Goal: Register for event/course

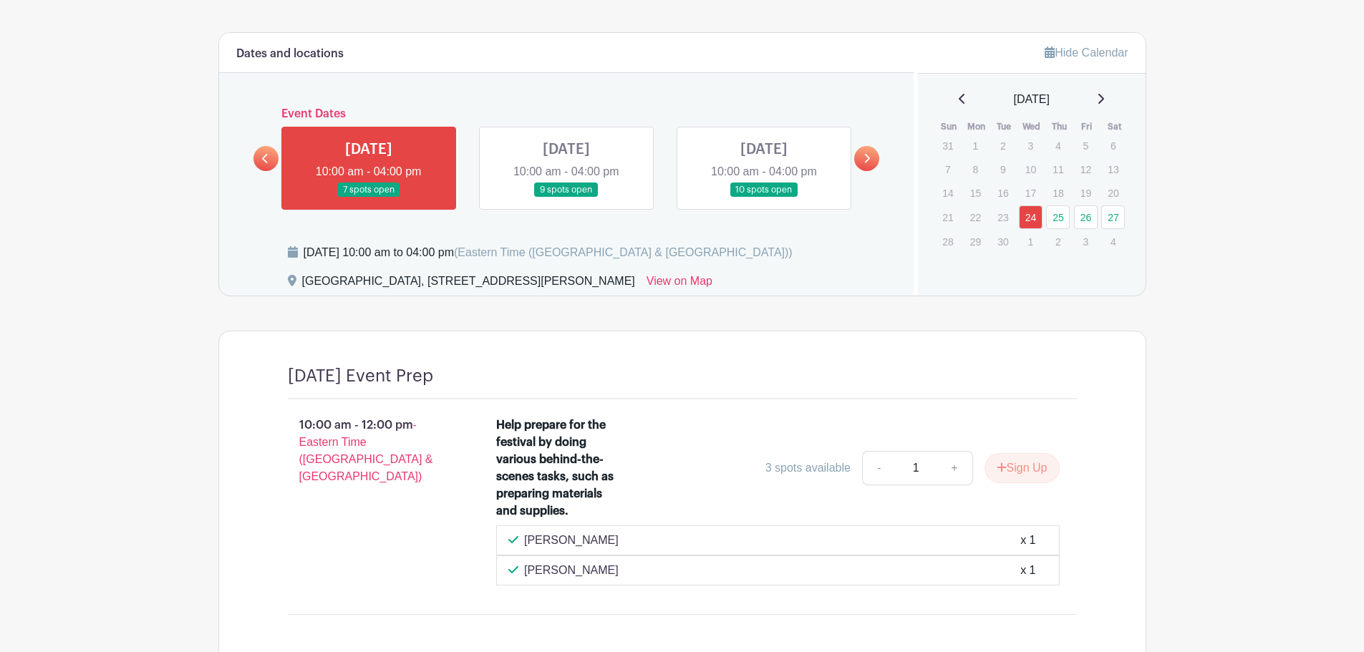
scroll to position [1002, 0]
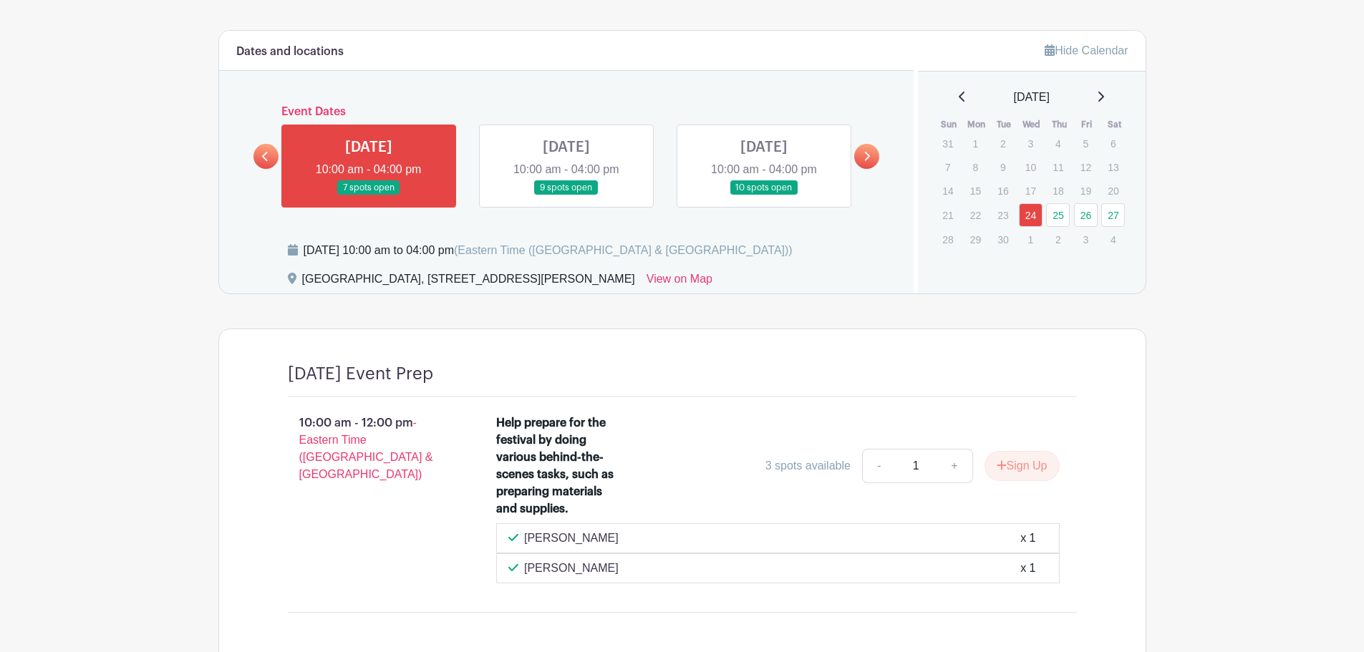
click at [873, 154] on link at bounding box center [866, 156] width 25 height 25
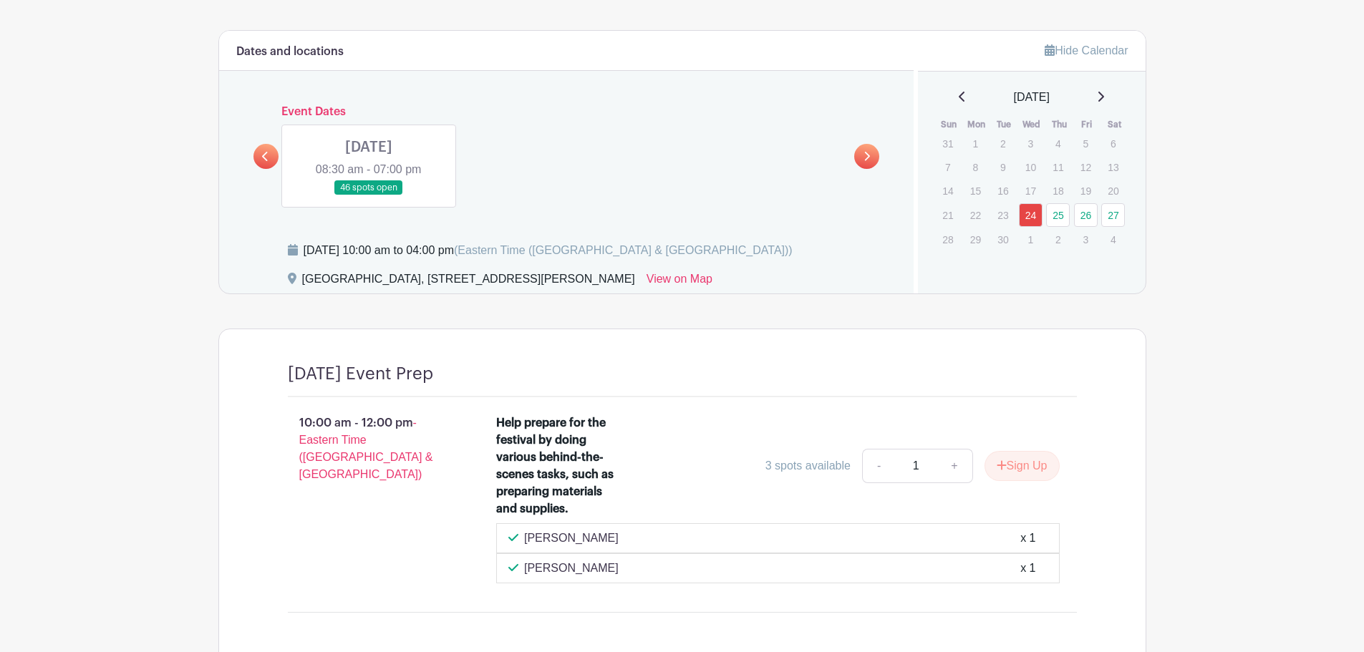
click at [369, 195] on link at bounding box center [369, 195] width 0 height 0
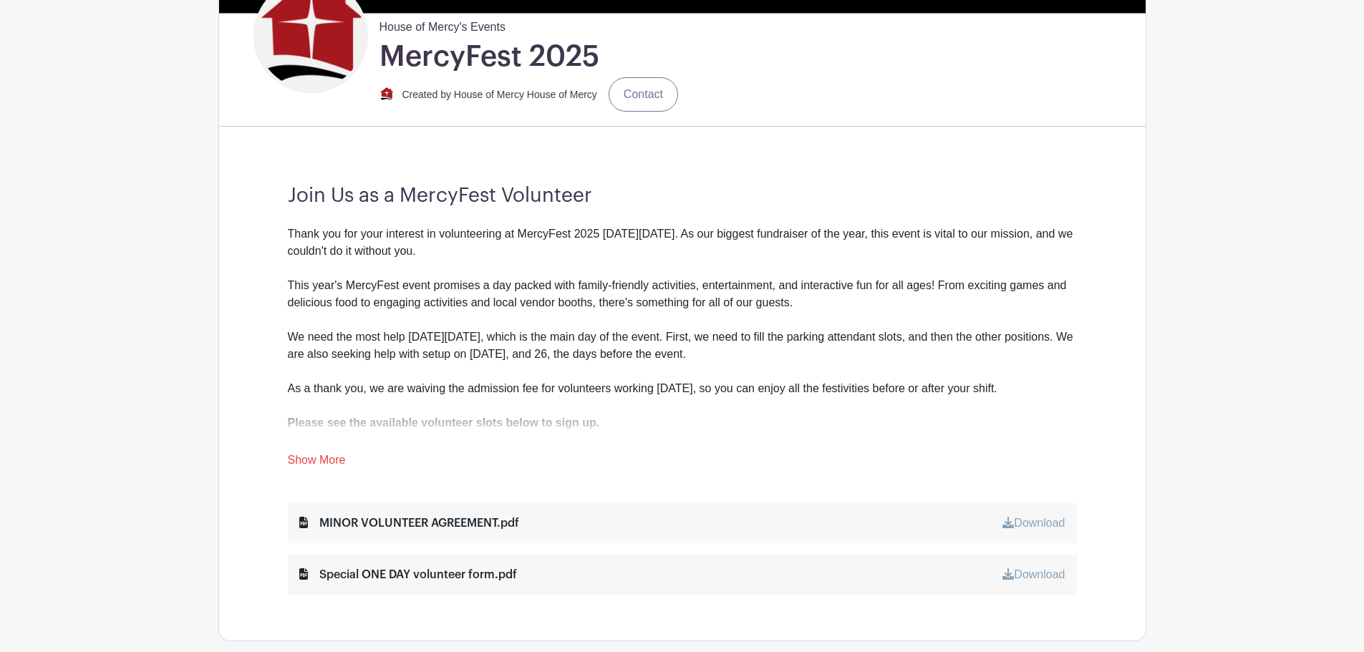
scroll to position [358, 0]
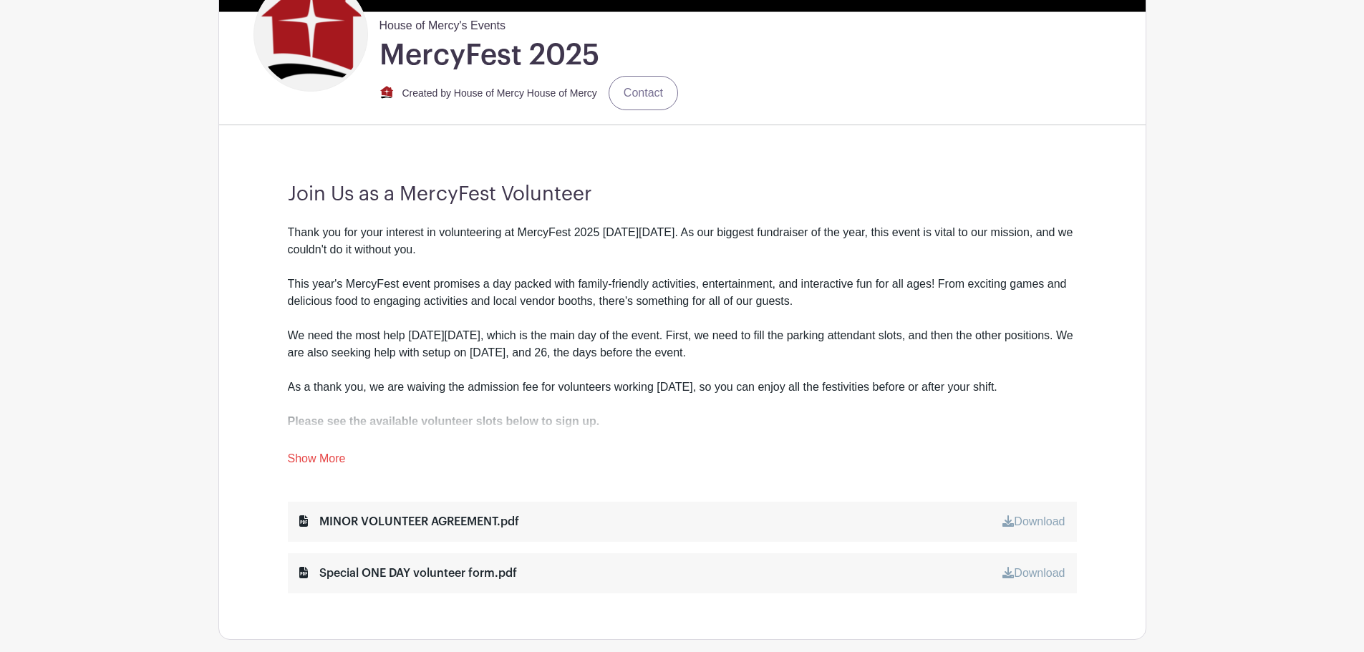
click at [324, 452] on link "Show More" at bounding box center [317, 461] width 58 height 18
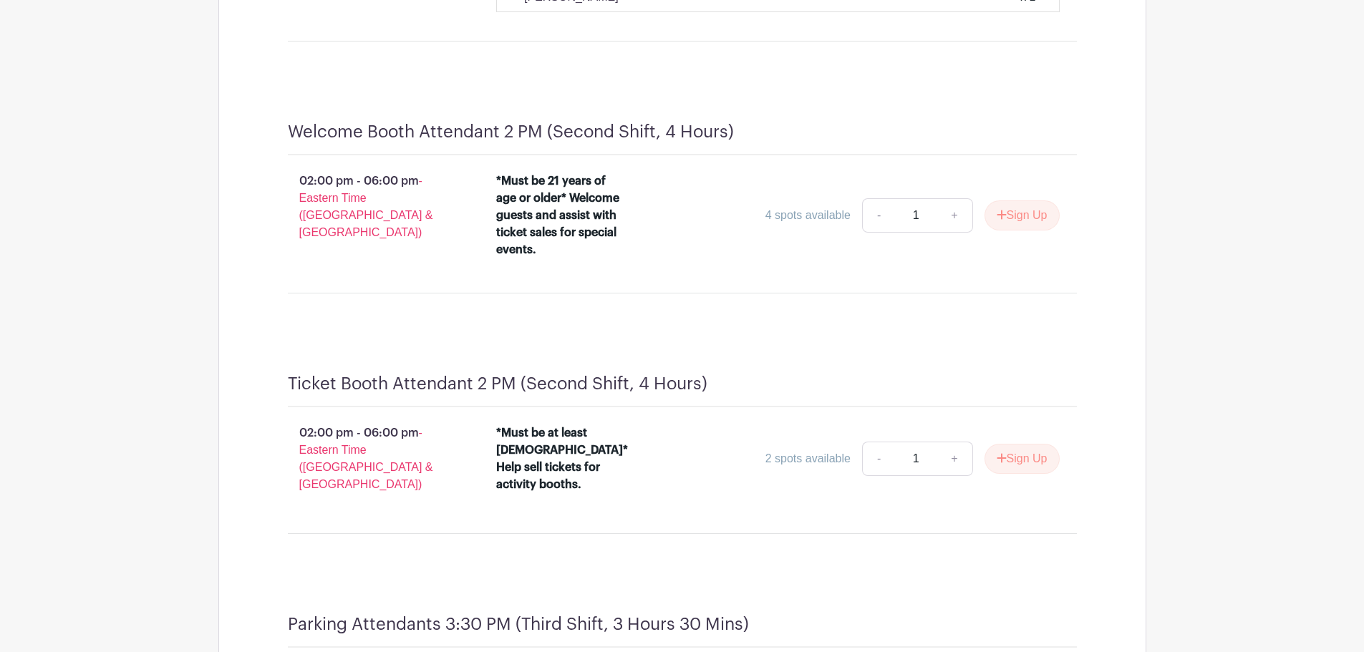
scroll to position [4077, 0]
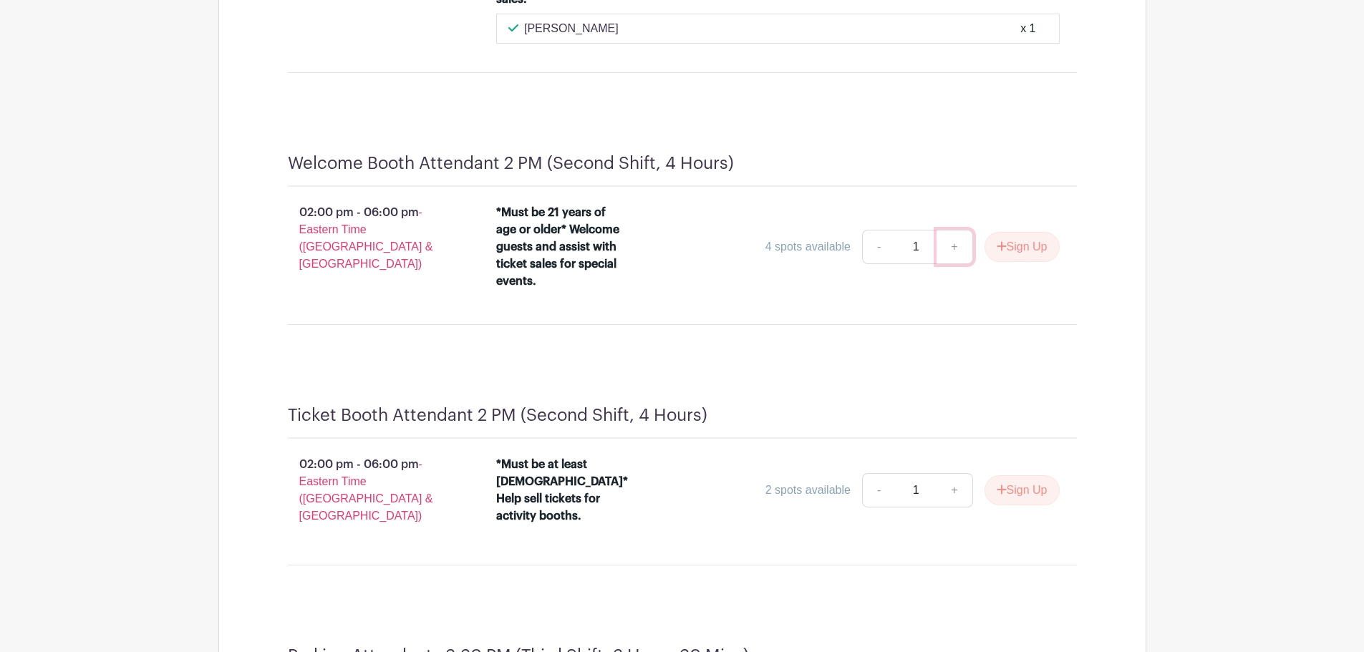
click at [953, 246] on link "+" at bounding box center [954, 247] width 36 height 34
click at [875, 253] on link "-" at bounding box center [878, 247] width 33 height 34
type input "3"
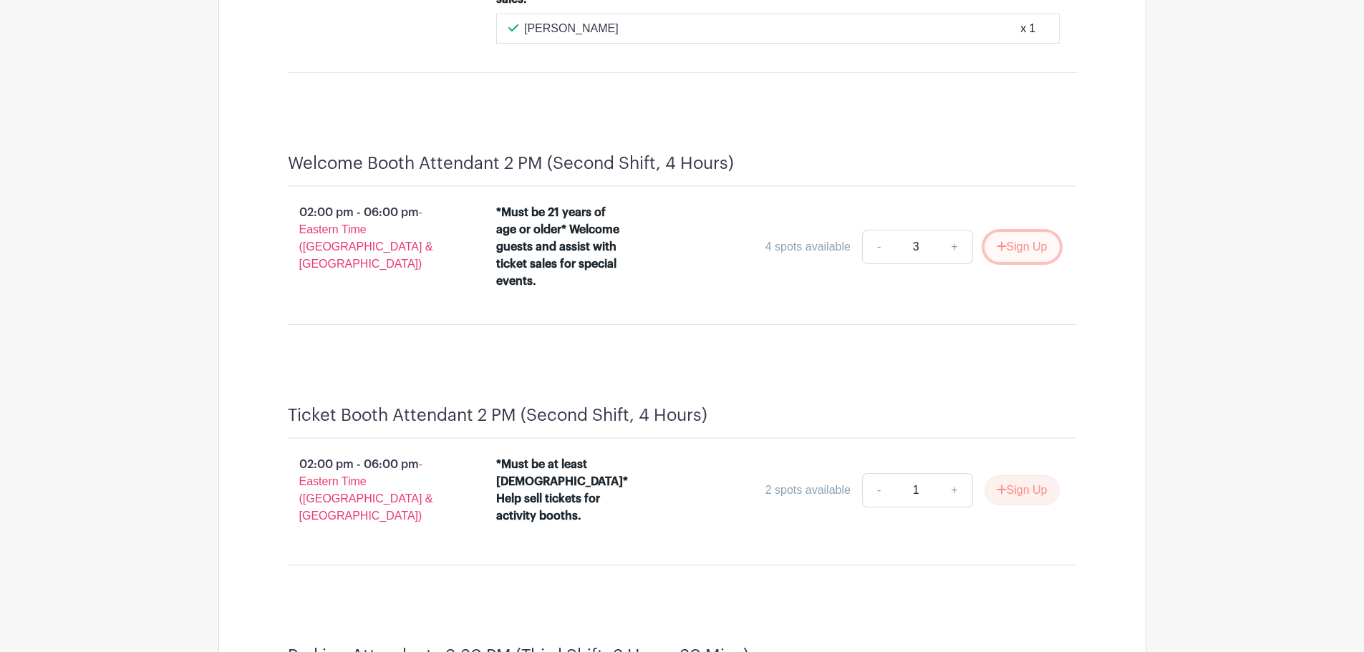
click at [1029, 246] on button "Sign Up" at bounding box center [1021, 247] width 75 height 30
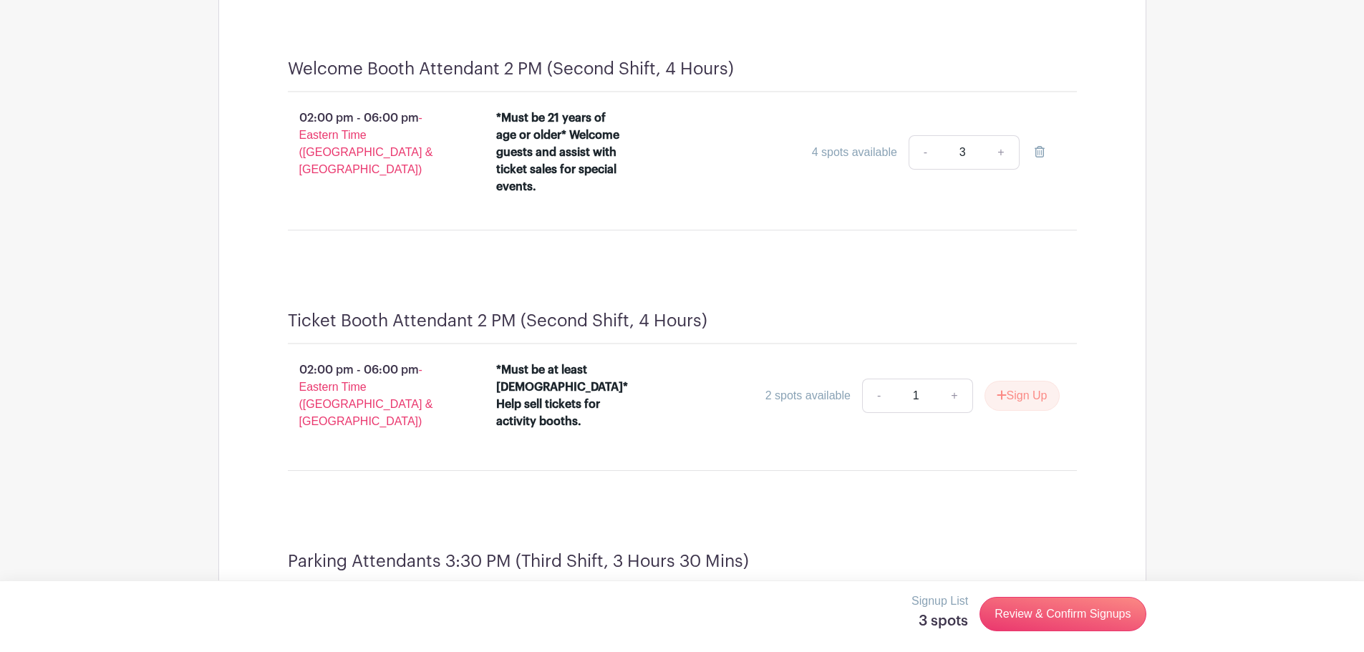
scroll to position [4149, 0]
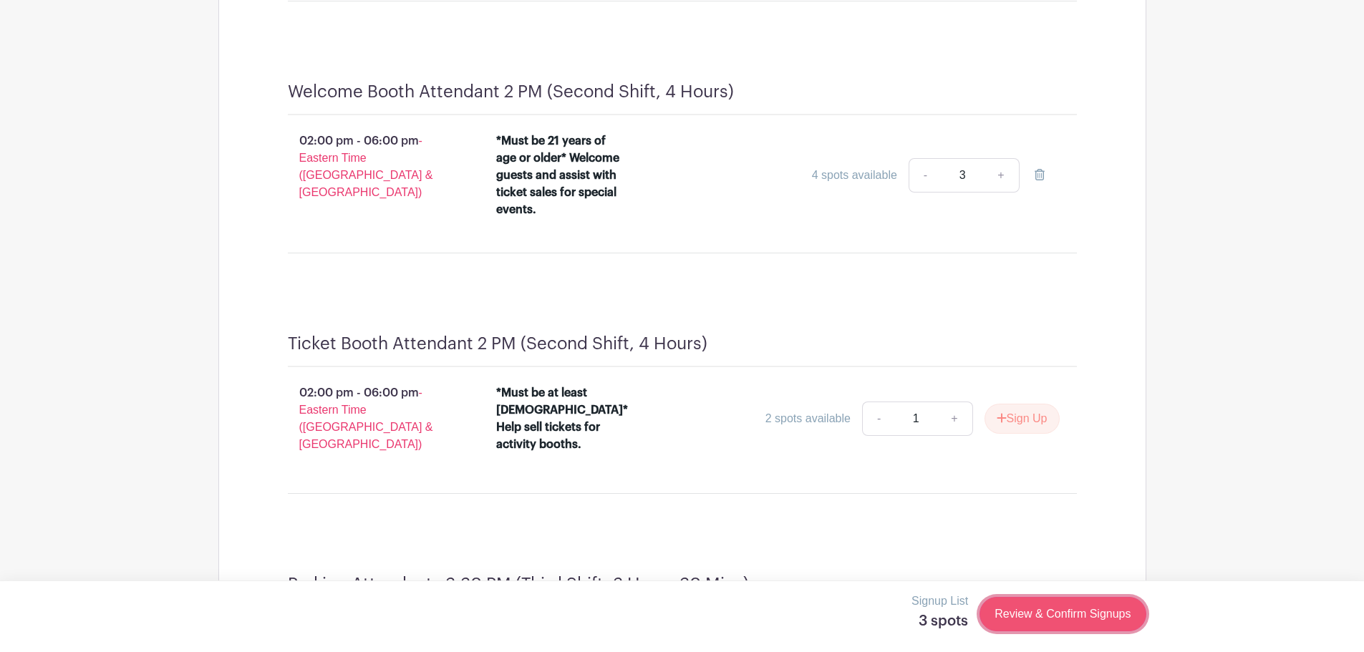
click at [1061, 611] on link "Review & Confirm Signups" at bounding box center [1062, 614] width 166 height 34
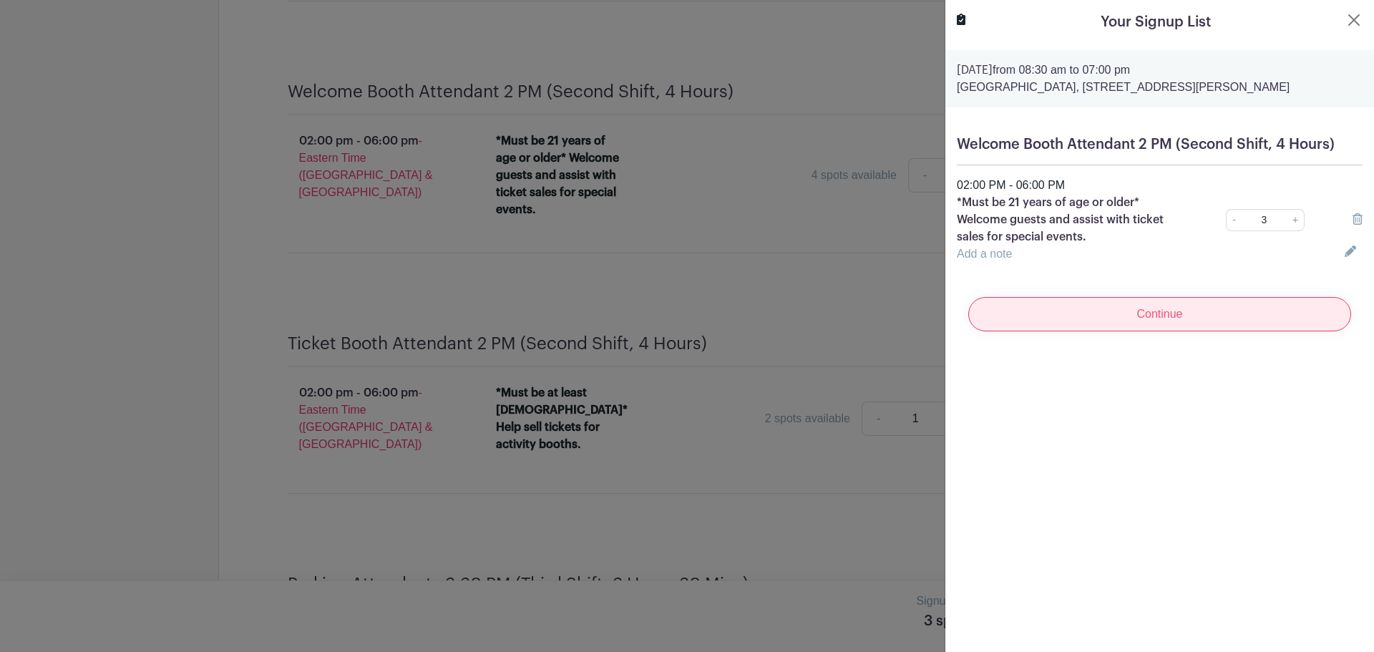
click at [1157, 315] on input "Continue" at bounding box center [1160, 314] width 383 height 34
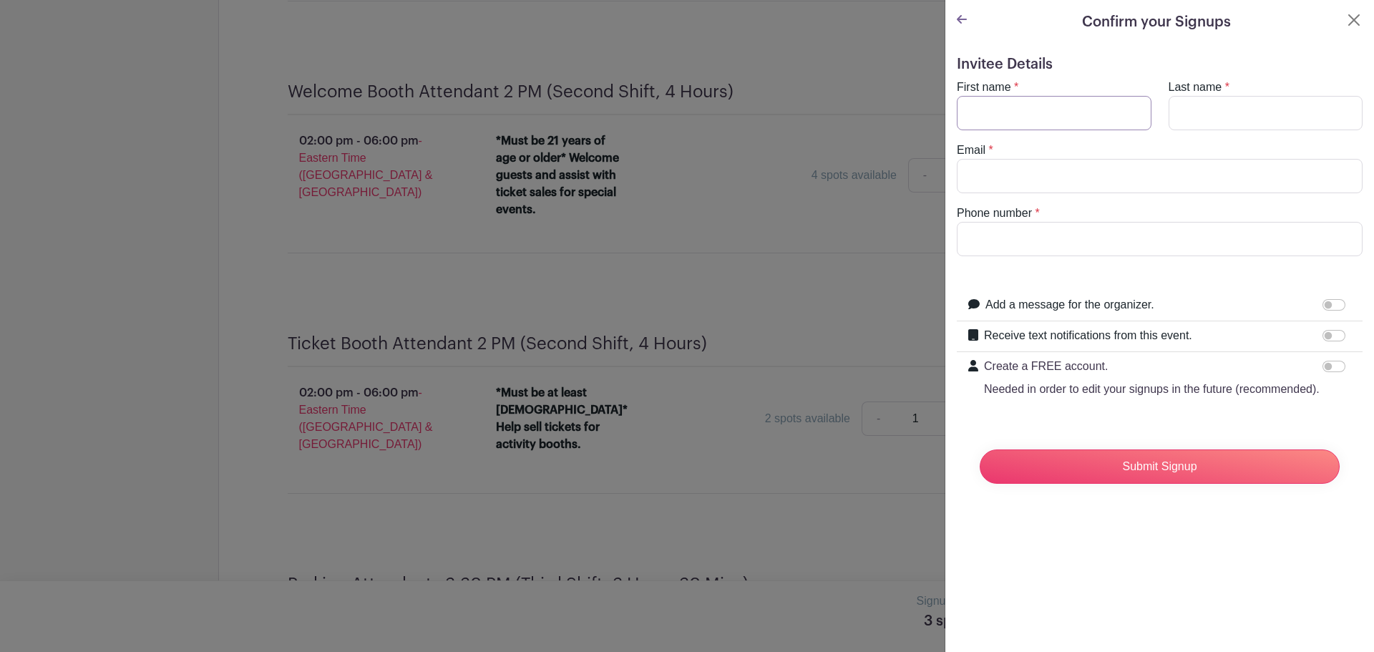
click at [996, 110] on input "First name" at bounding box center [1054, 113] width 195 height 34
type input "Bernard"
type input "Benassa"
click at [1011, 169] on input "Email" at bounding box center [1160, 176] width 406 height 34
type input "bbenassa@gmail.com"
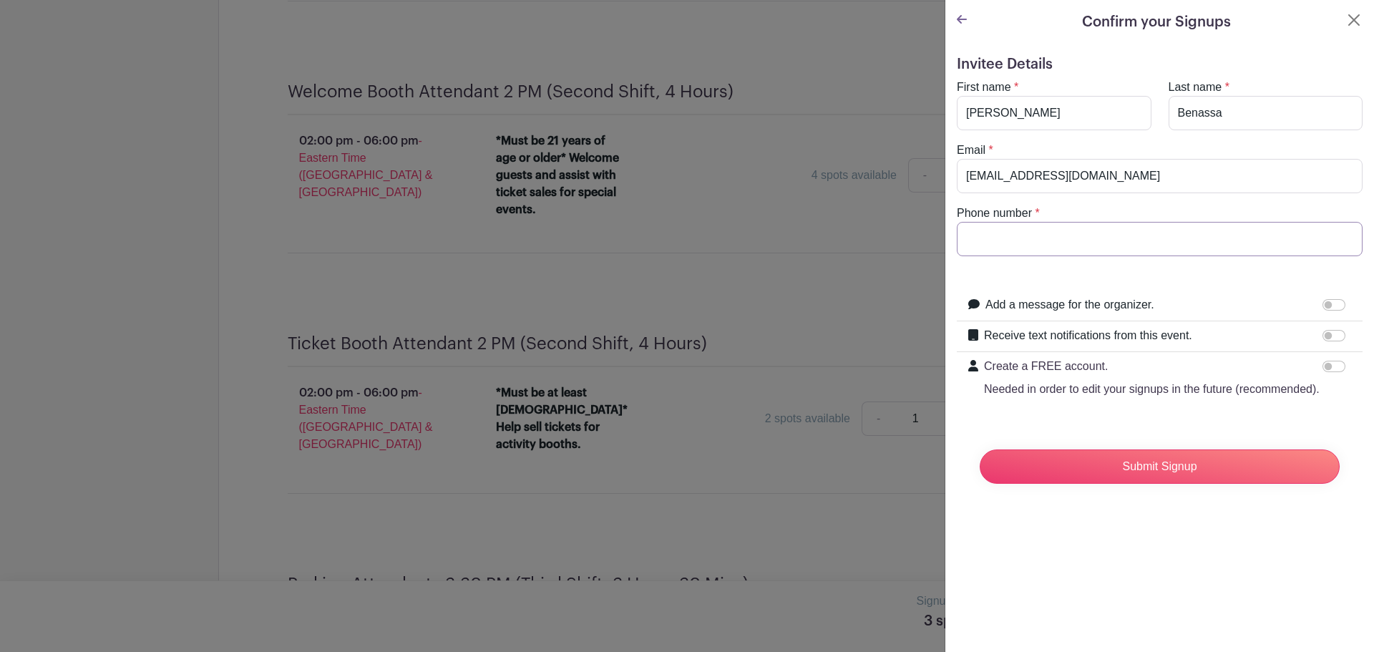
click at [1028, 248] on input "Phone number" at bounding box center [1160, 239] width 406 height 34
type input "7033623684"
click at [1158, 479] on input "Submit Signup" at bounding box center [1160, 467] width 360 height 34
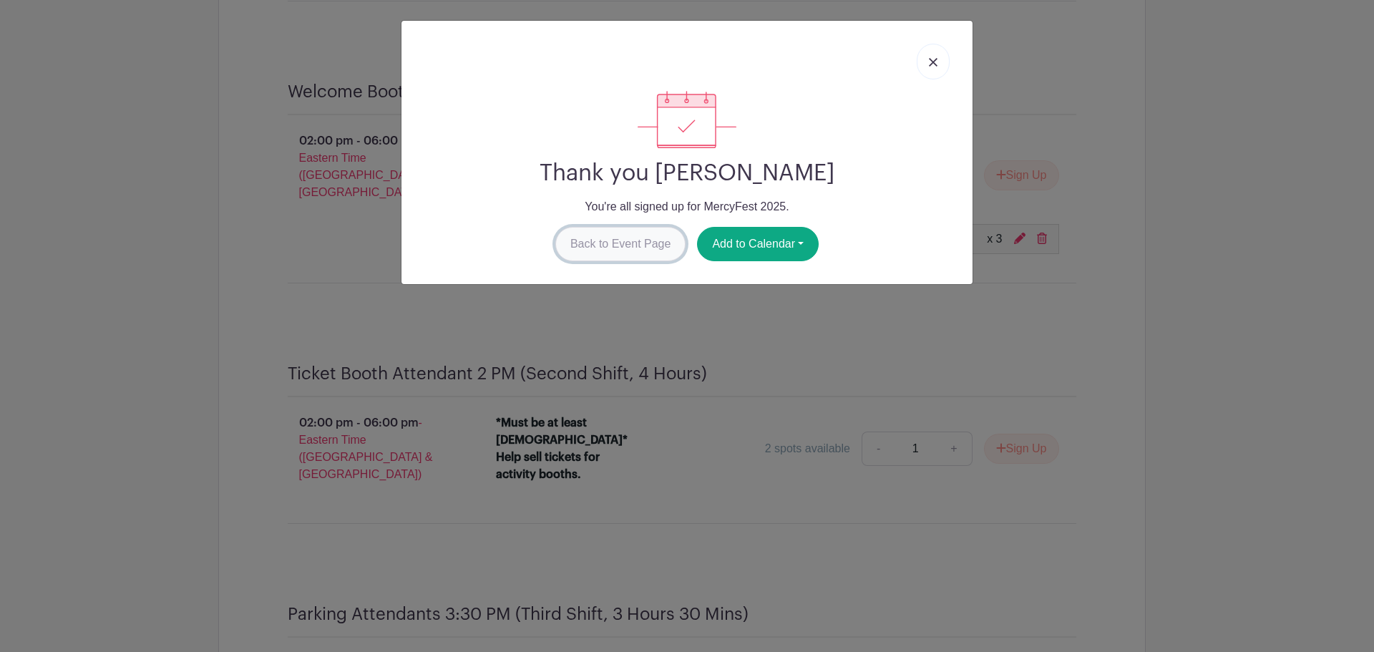
click at [631, 238] on link "Back to Event Page" at bounding box center [620, 244] width 131 height 34
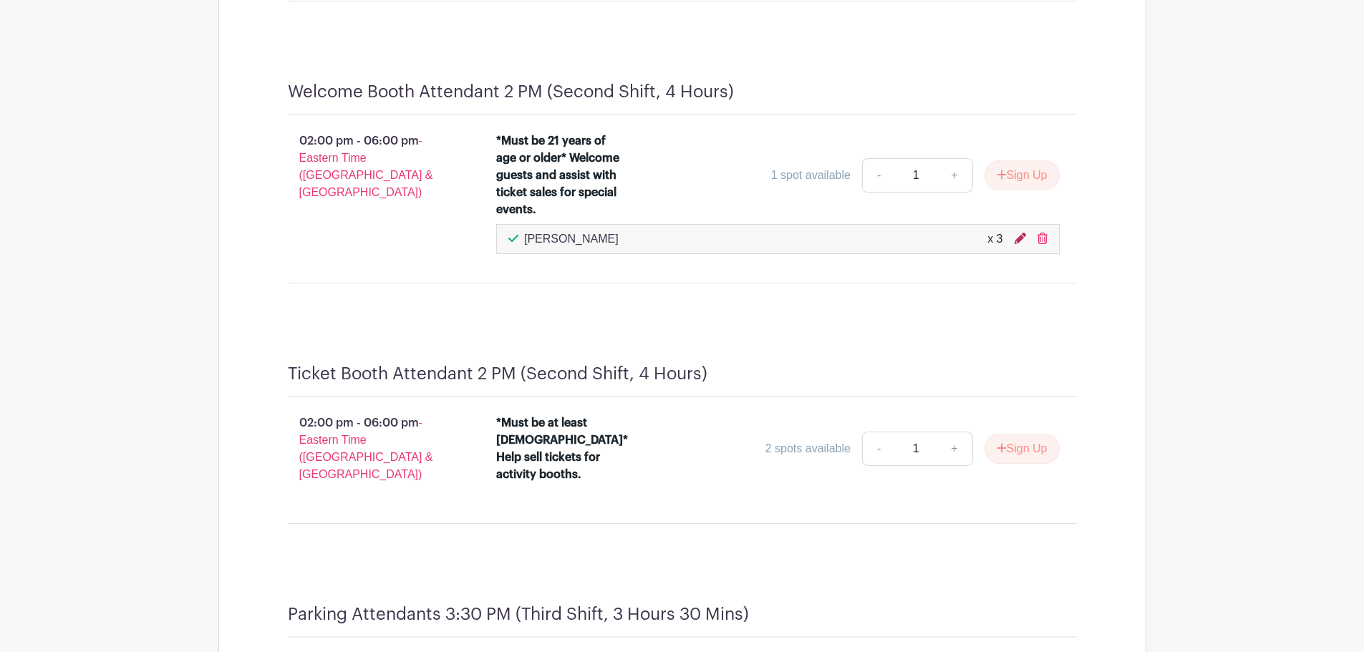
click at [1021, 237] on icon at bounding box center [1019, 238] width 11 height 11
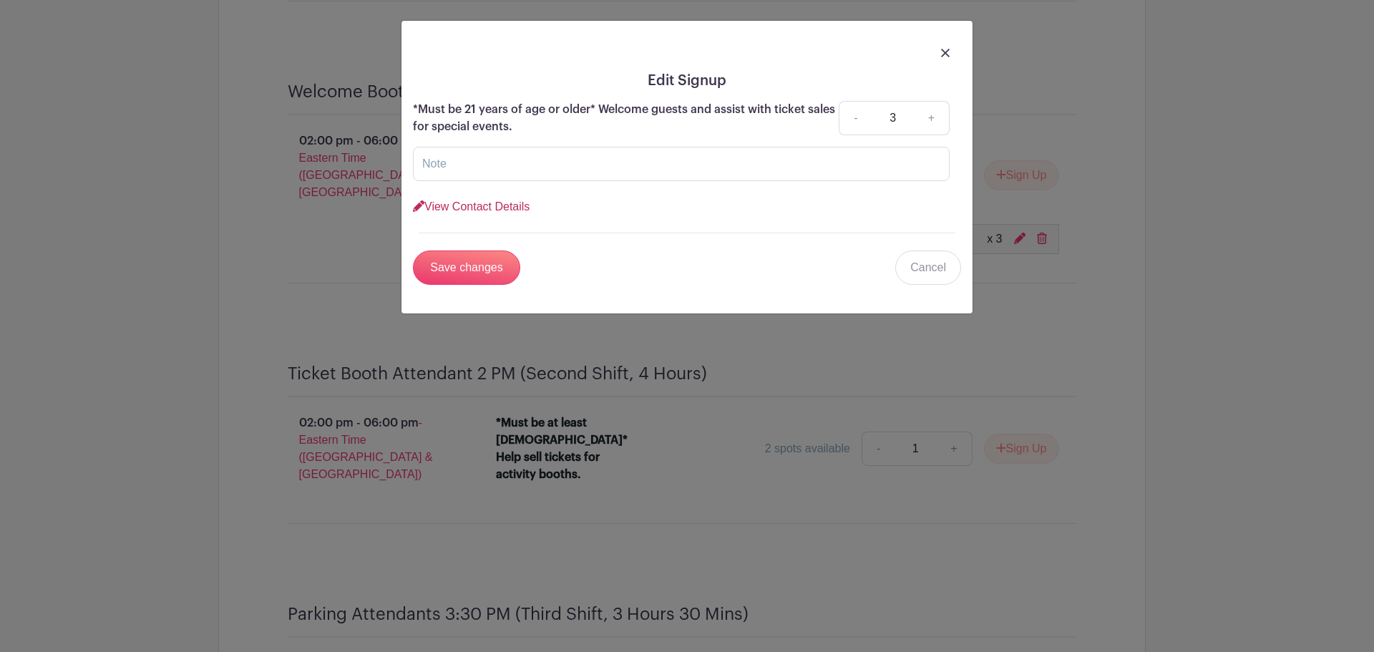
click at [489, 204] on link "View Contact Details" at bounding box center [471, 206] width 117 height 12
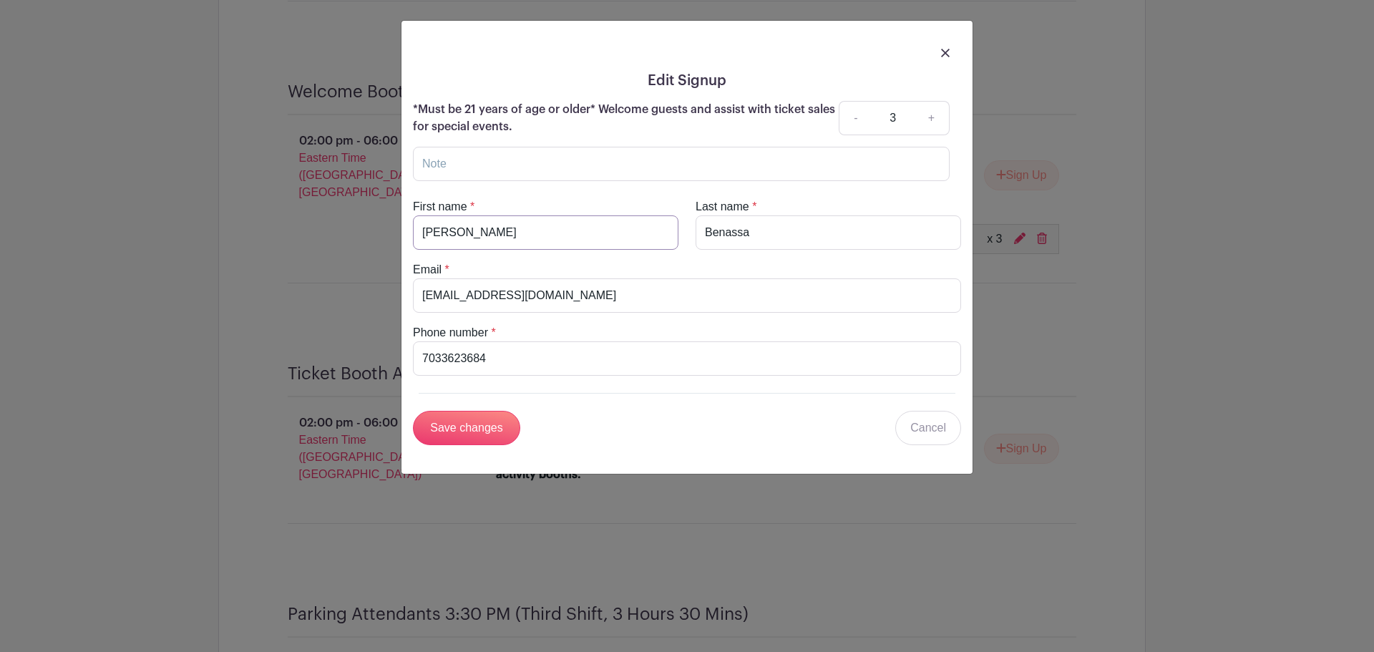
click at [437, 236] on input "Bernard" at bounding box center [546, 232] width 266 height 34
type input "Ryan"
click at [487, 435] on input "Save changes" at bounding box center [466, 428] width 107 height 34
